Goal: Find specific page/section: Find specific page/section

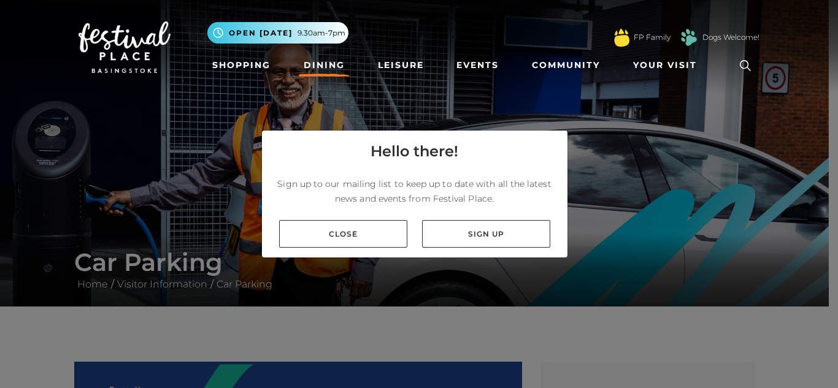
click at [320, 67] on link "Dining" at bounding box center [324, 65] width 51 height 23
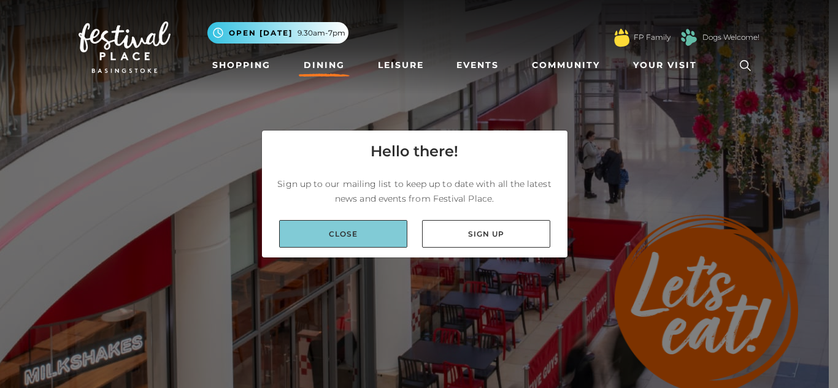
click at [384, 236] on link "Close" at bounding box center [343, 234] width 128 height 28
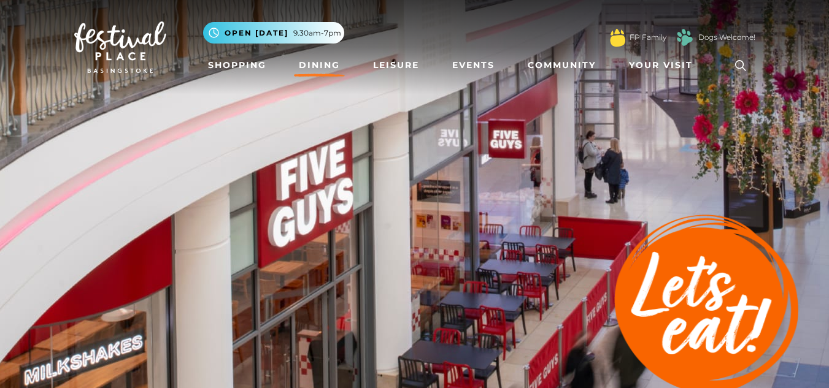
scroll to position [339, 0]
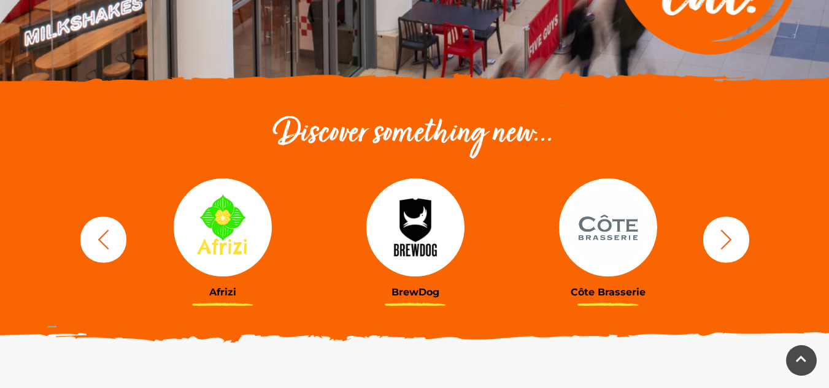
click at [627, 235] on img at bounding box center [608, 228] width 98 height 98
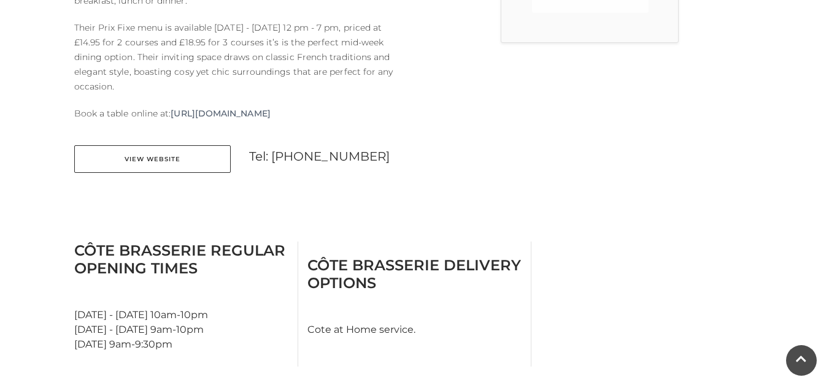
scroll to position [152, 0]
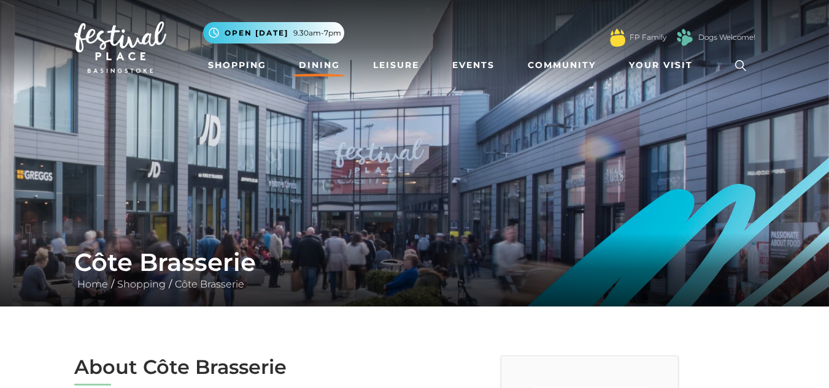
click at [322, 61] on link "Dining" at bounding box center [319, 65] width 51 height 23
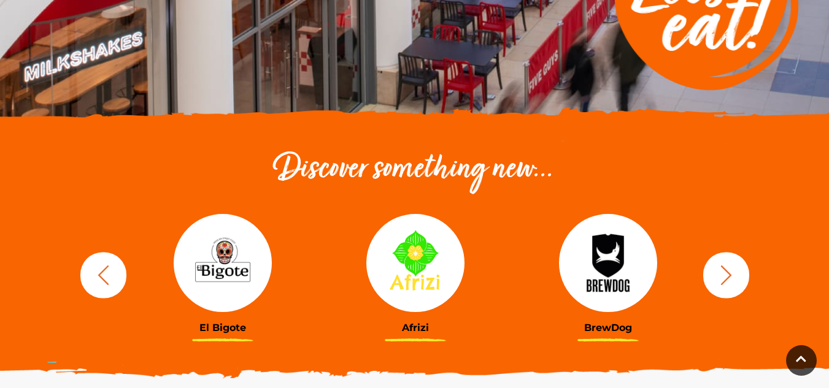
scroll to position [319, 0]
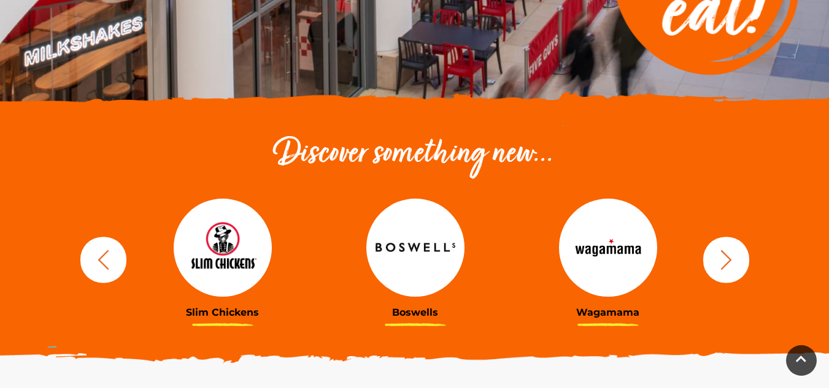
click at [397, 264] on img at bounding box center [415, 248] width 98 height 98
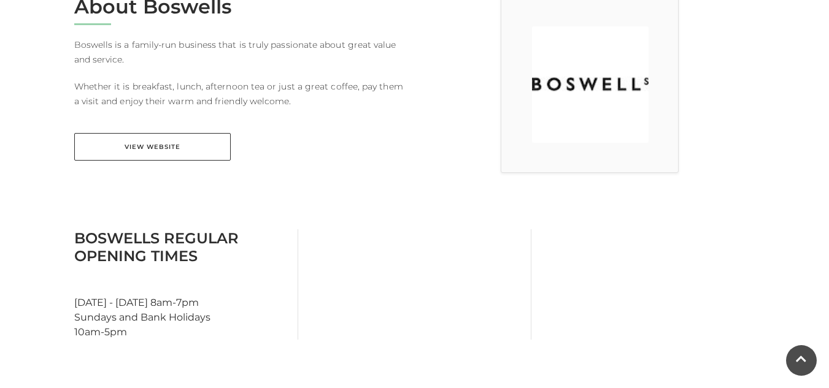
scroll to position [368, 0]
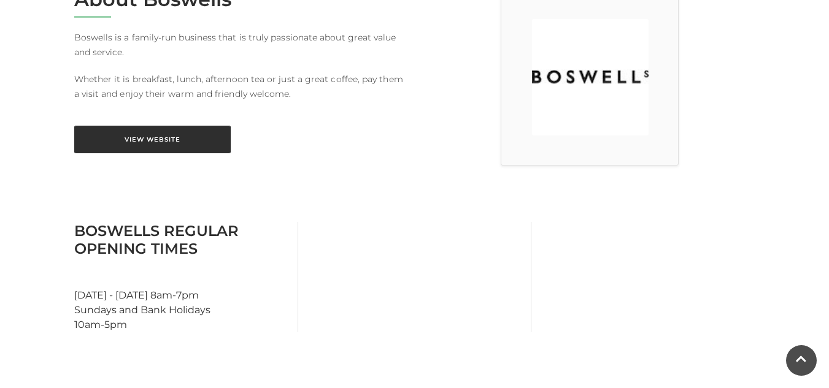
click at [159, 148] on link "View Website" at bounding box center [152, 140] width 156 height 28
